Goal: Task Accomplishment & Management: Complete application form

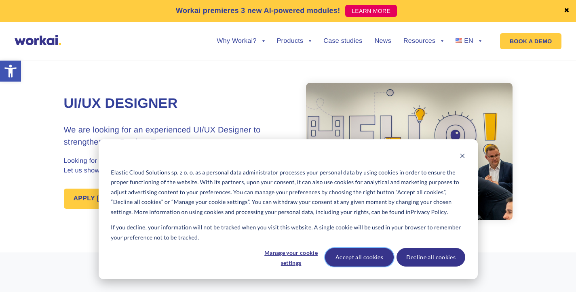
click at [380, 260] on button "Accept all cookies" at bounding box center [359, 257] width 69 height 19
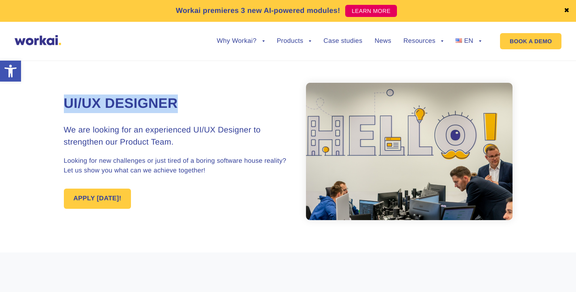
drag, startPoint x: 66, startPoint y: 101, endPoint x: 180, endPoint y: 103, distance: 114.3
click at [180, 103] on h1 "UI/UX Designer" at bounding box center [176, 104] width 224 height 19
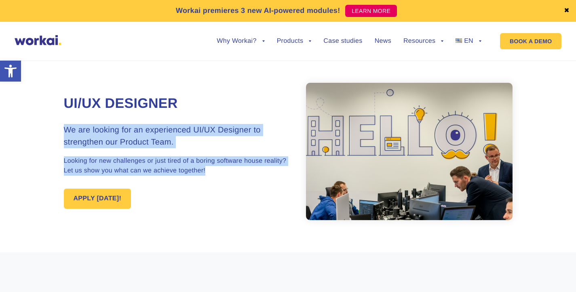
drag, startPoint x: 61, startPoint y: 128, endPoint x: 211, endPoint y: 170, distance: 155.7
click at [211, 170] on section "UI/UX Designer We are looking for an experienced UI/UX Designer to strengthen o…" at bounding box center [288, 151] width 576 height 202
copy div "We are looking for an experienced UI/UX Designer to strengthen our Product Team…"
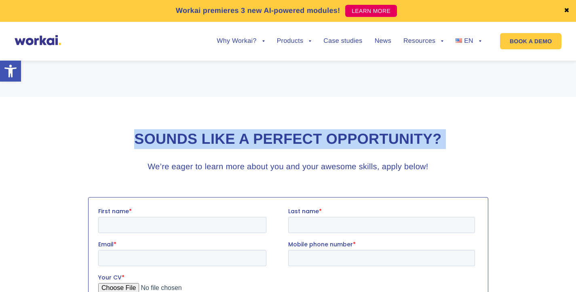
scroll to position [581, 0]
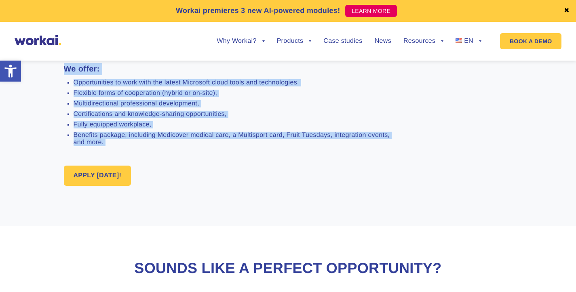
drag, startPoint x: 67, startPoint y: 169, endPoint x: 472, endPoint y: 159, distance: 405.7
copy div "Lo ipsum dolorsitam consect adipisci eli sed doeius te inci ut lab Etdol, mag a…"
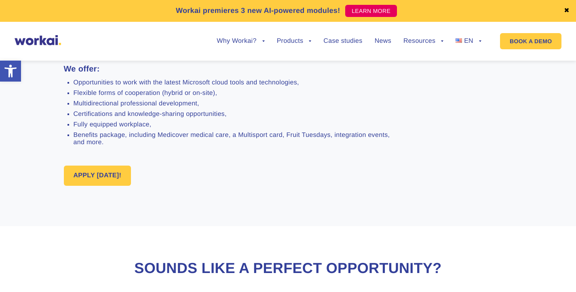
click at [289, 140] on li "Benefits package, including Medicover medical care, a Multisport card, Fruit Tu…" at bounding box center [235, 139] width 323 height 15
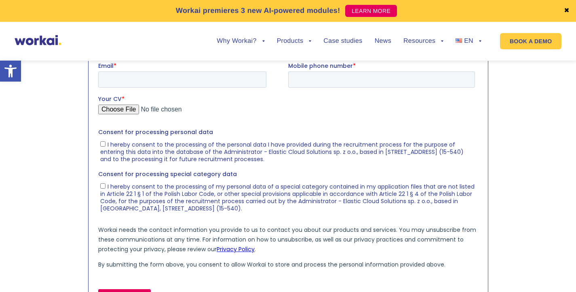
scroll to position [790, 0]
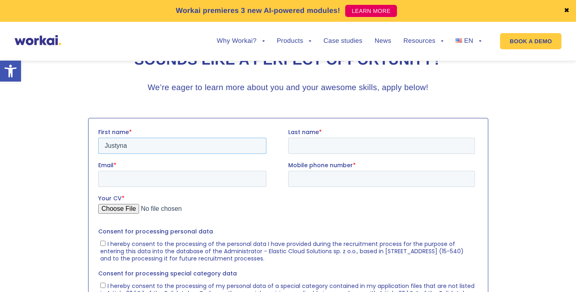
type input "Justyna"
type input "[PERSON_NAME]"
type input "[EMAIL_ADDRESS][DOMAIN_NAME]"
type input "531998111"
click at [122, 205] on input "Your CV *" at bounding box center [286, 212] width 376 height 16
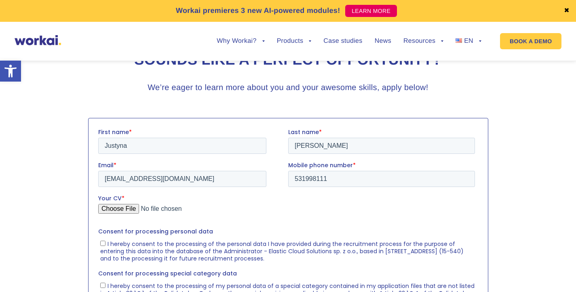
type input "C:\fakepath\RESUME_Justyna_Musial.pdf"
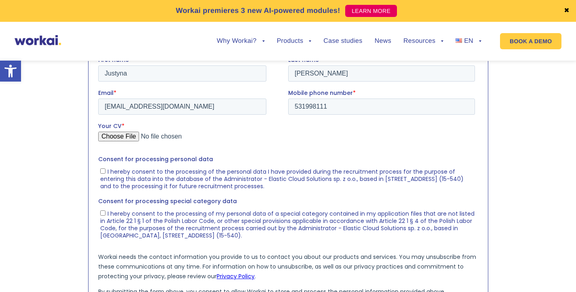
scroll to position [904, 0]
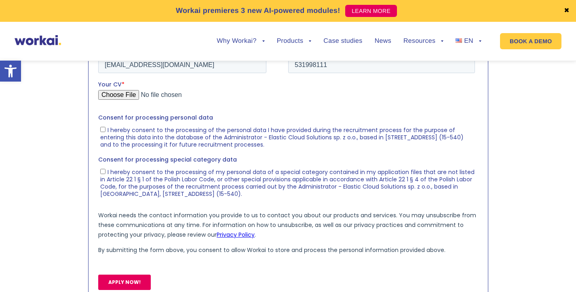
click at [104, 129] on input "I hereby consent to the processing of the personal data I have provided during …" at bounding box center [102, 128] width 5 height 5
checkbox input "true"
click at [132, 281] on input "APPLY NOW!" at bounding box center [124, 281] width 53 height 15
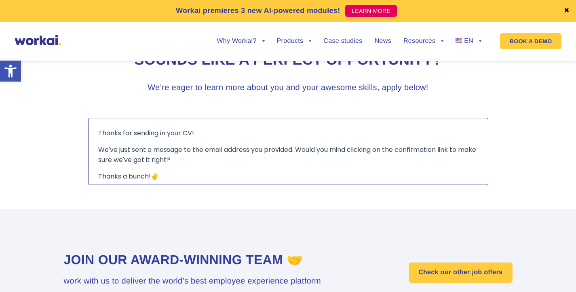
scroll to position [692, 0]
